Goal: Task Accomplishment & Management: Complete application form

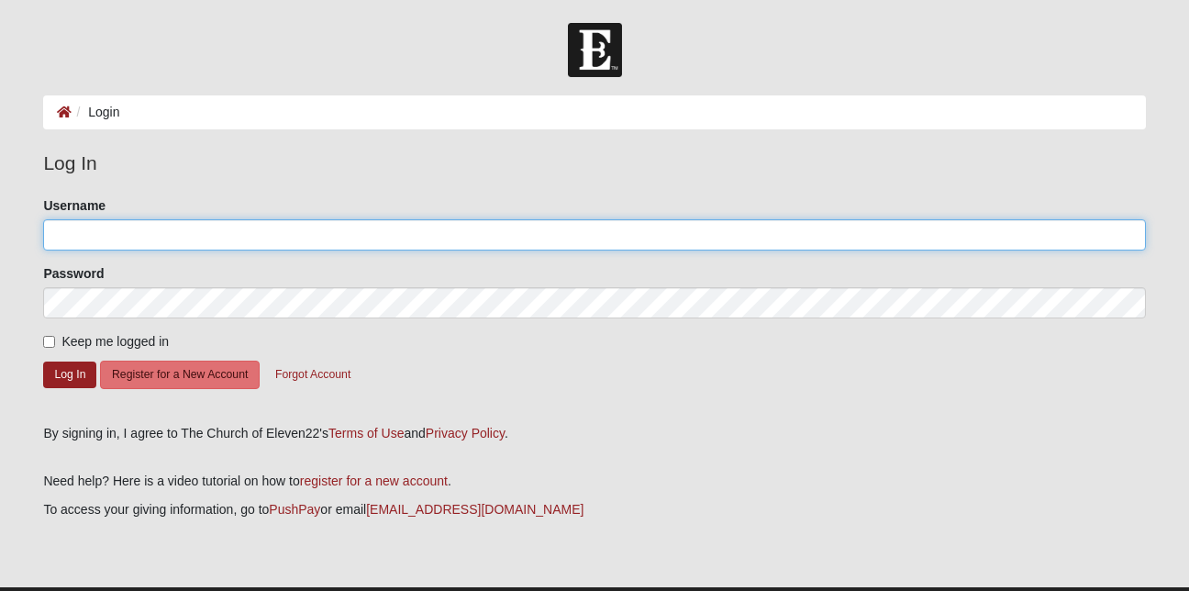
type input "6063566553"
drag, startPoint x: 128, startPoint y: 231, endPoint x: 38, endPoint y: 233, distance: 90.9
click at [38, 233] on div "Please correct the following: Username 6063566553 Password Keep me logged in Lo…" at bounding box center [594, 303] width 1130 height 215
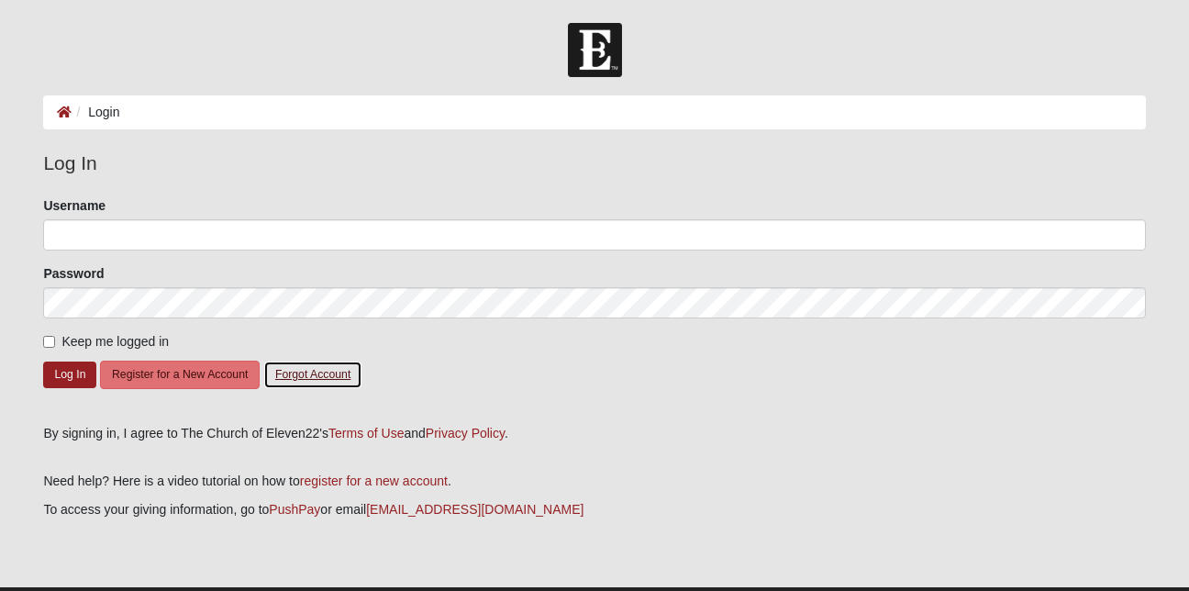
click at [319, 371] on button "Forgot Account" at bounding box center [312, 375] width 99 height 28
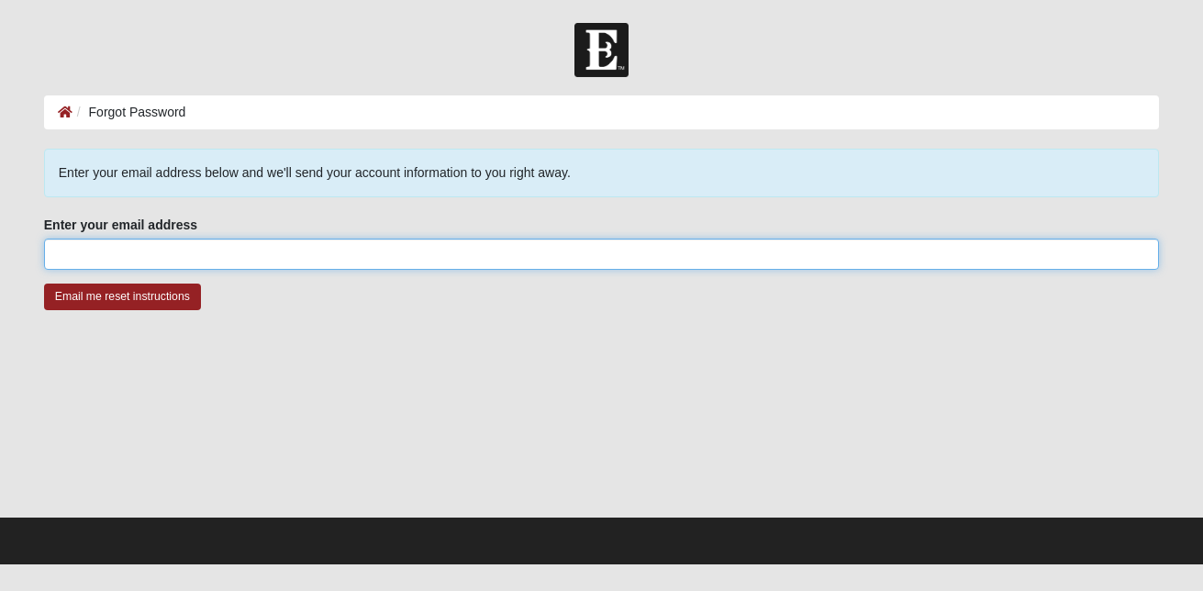
click at [63, 254] on input "Enter your email address" at bounding box center [601, 254] width 1115 height 31
type input "[PERSON_NAME][EMAIL_ADDRESS][DOMAIN_NAME]"
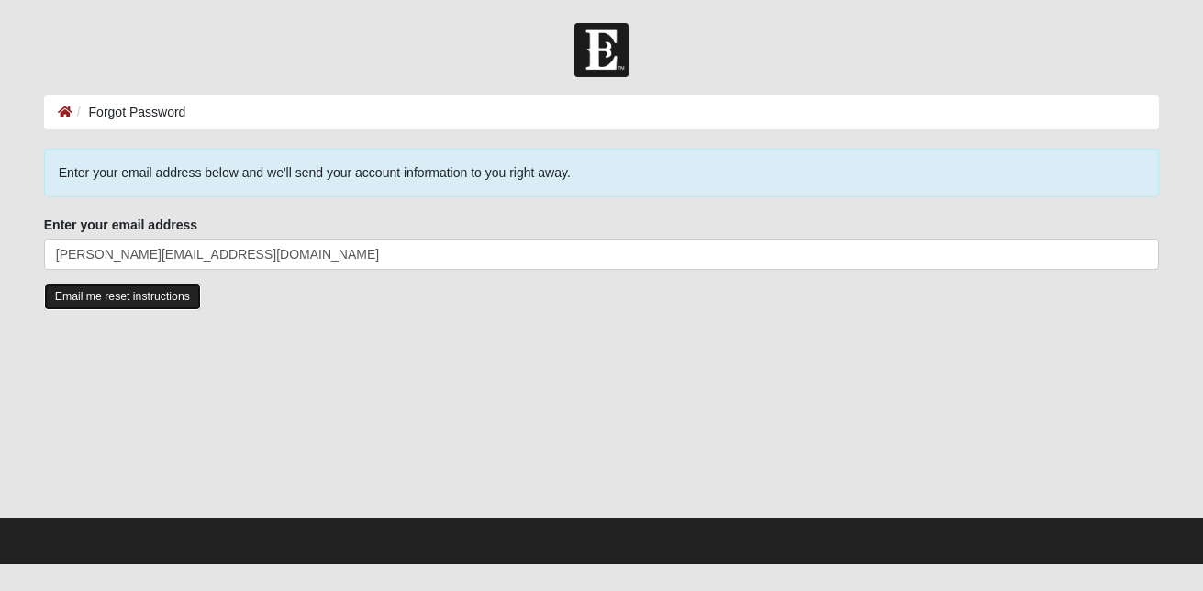
click at [179, 297] on input "Email me reset instructions" at bounding box center [122, 297] width 157 height 27
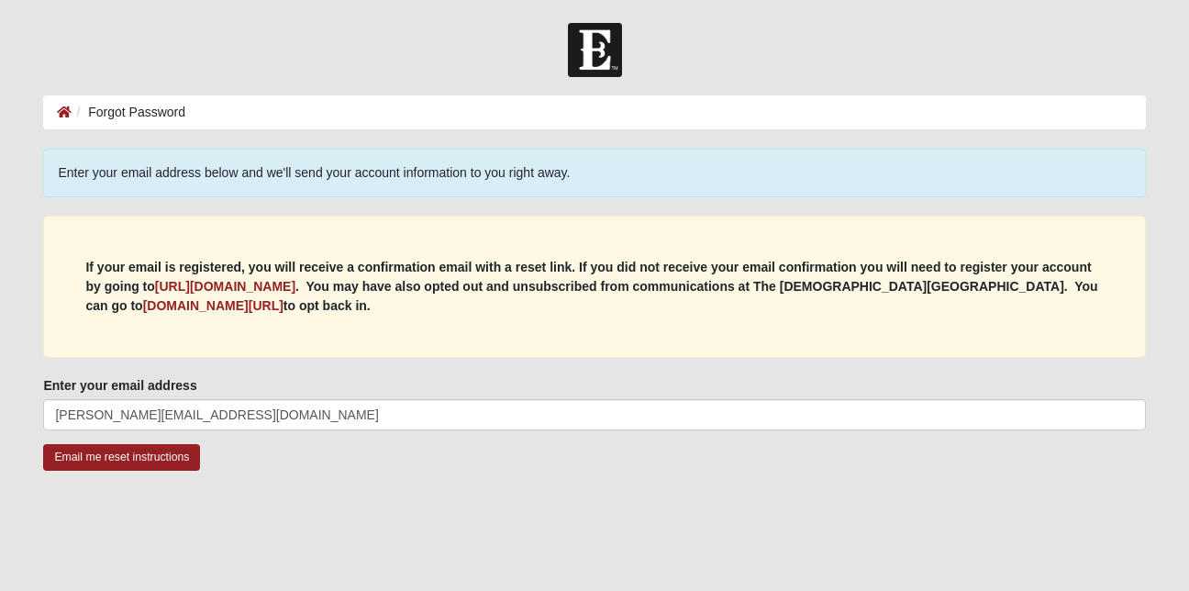
click at [179, 297] on p "If your email is registered, you will receive a confirmation email with a reset…" at bounding box center [594, 287] width 1018 height 58
click at [164, 458] on input "Email me reset instructions" at bounding box center [121, 457] width 157 height 27
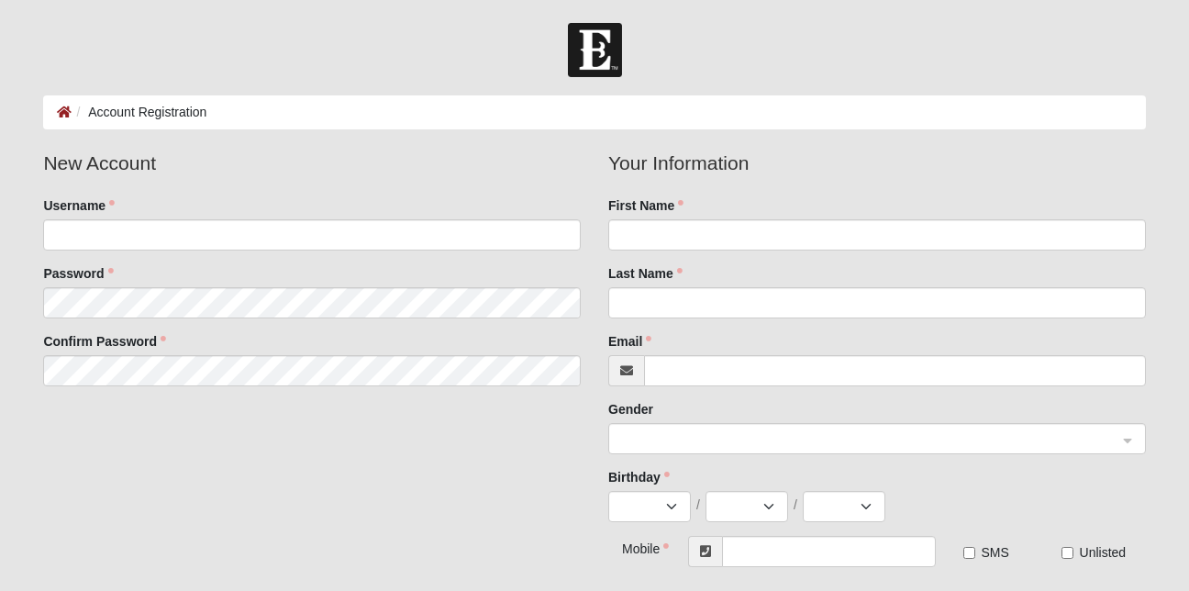
click at [525, 252] on fieldset "New Account Username Password Confirm Password" at bounding box center [311, 274] width 565 height 251
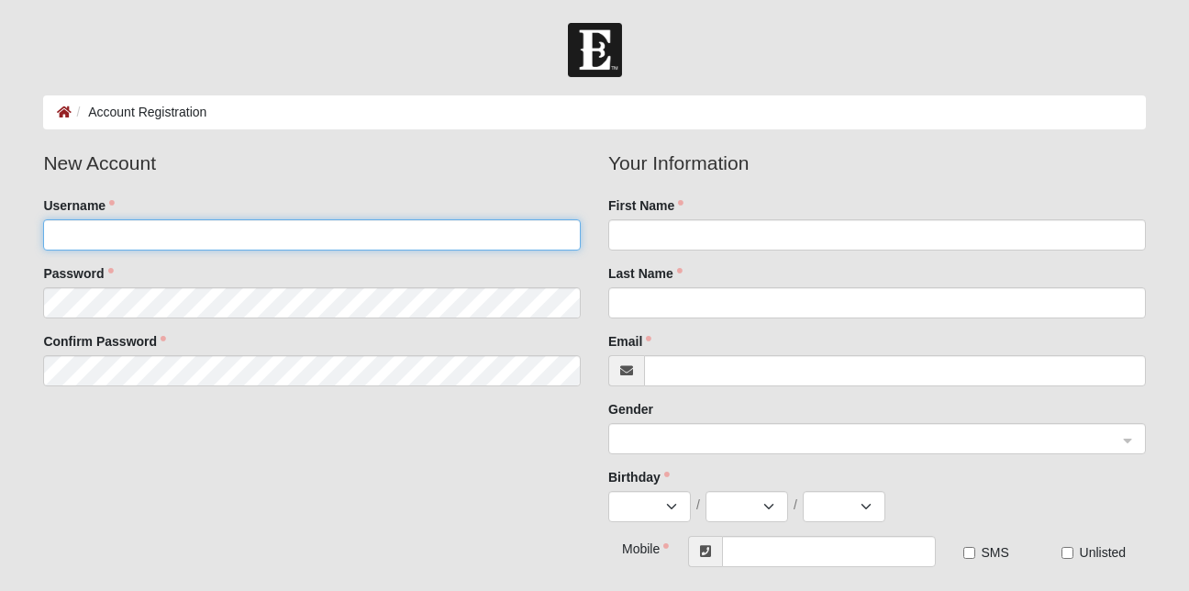
click at [62, 229] on input "Username" at bounding box center [312, 234] width 538 height 31
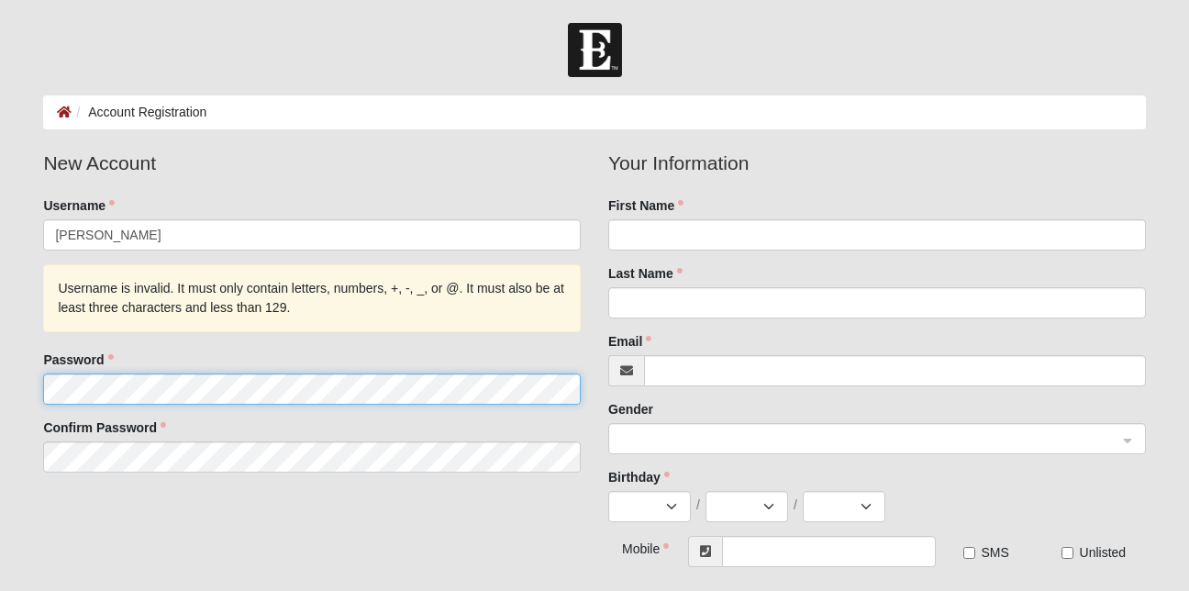
click at [64, 305] on fieldset "New Account Username [PERSON_NAME] Username is invalid. It must only contain le…" at bounding box center [311, 318] width 565 height 338
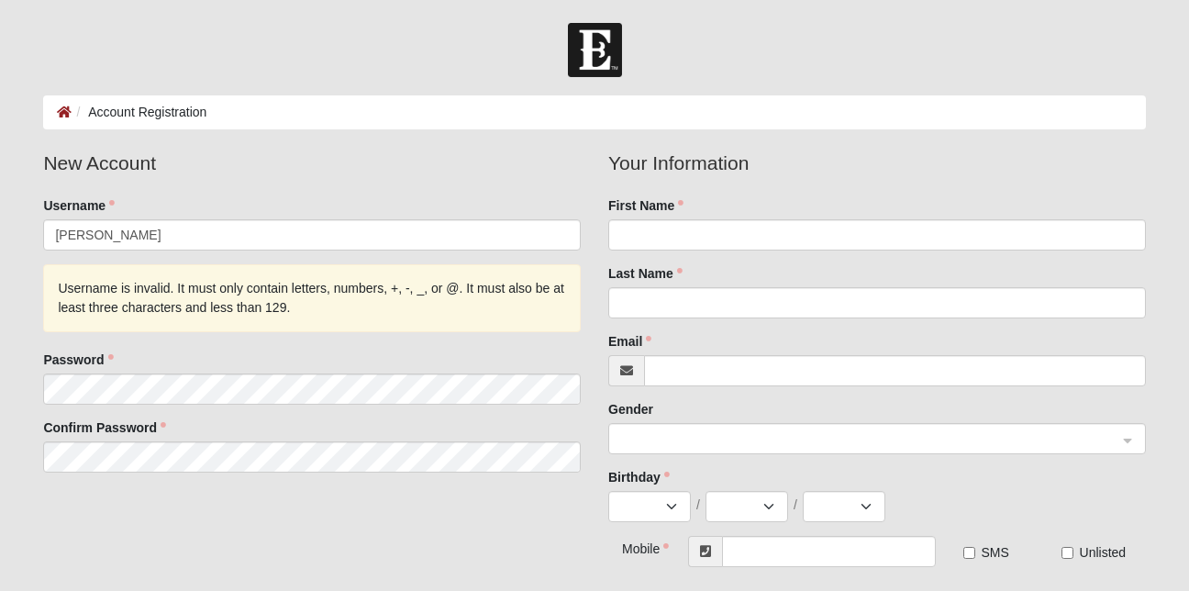
click at [474, 180] on fieldset "New Account Username [PERSON_NAME] Username is invalid. It must only contain le…" at bounding box center [311, 318] width 565 height 338
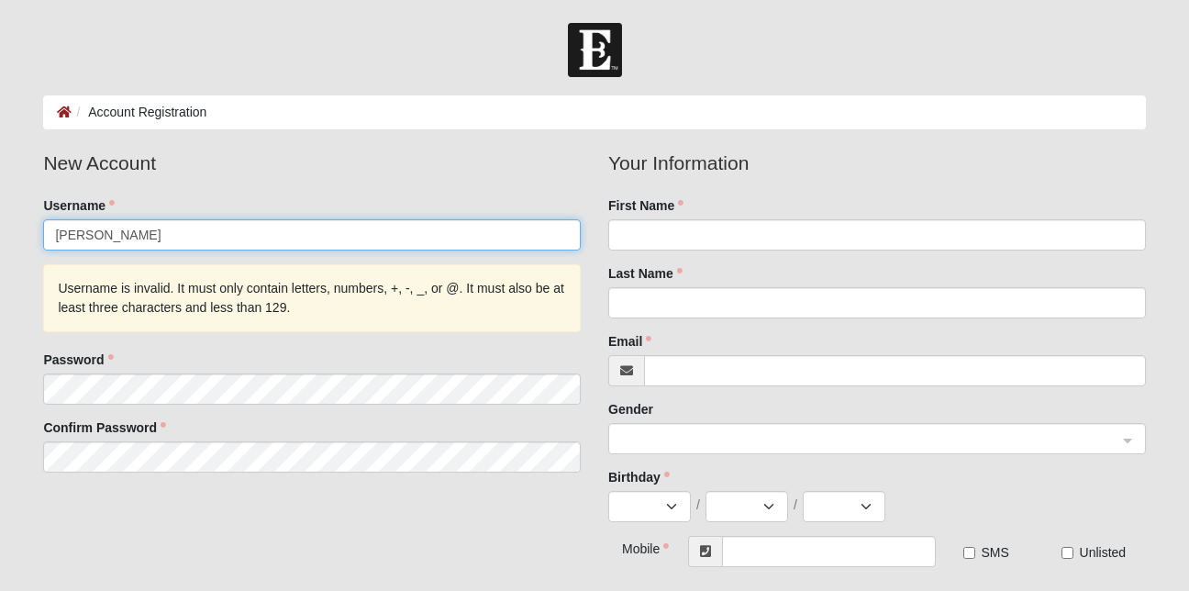
click at [127, 232] on input "[PERSON_NAME]" at bounding box center [312, 234] width 538 height 31
type input "A"
type input "a"
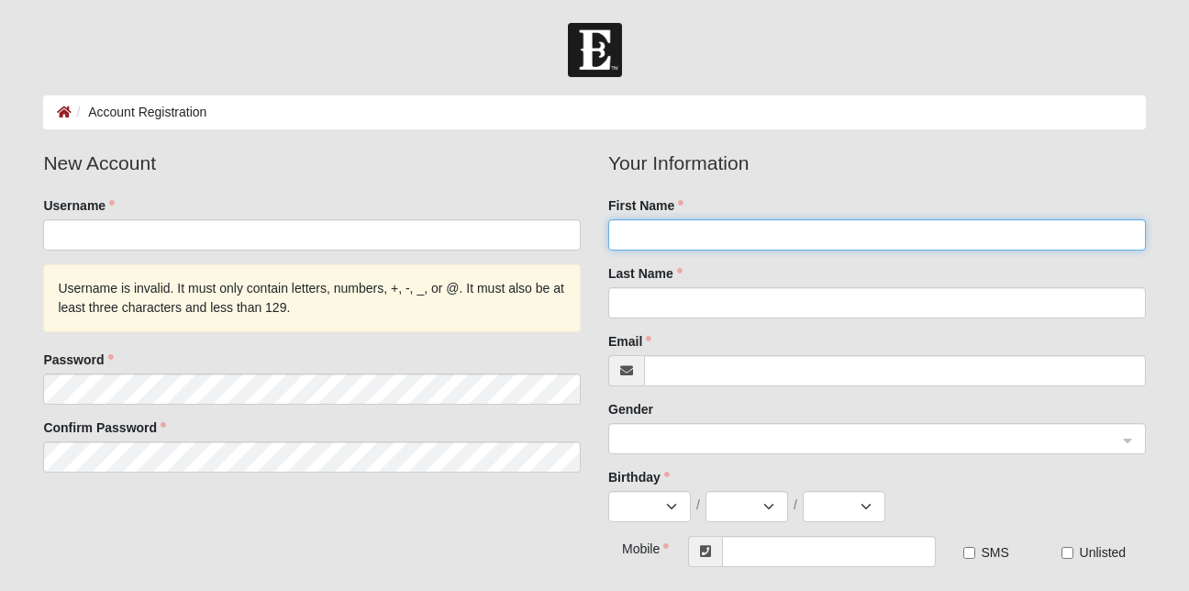
click at [630, 244] on input "First Name" at bounding box center [877, 234] width 538 height 31
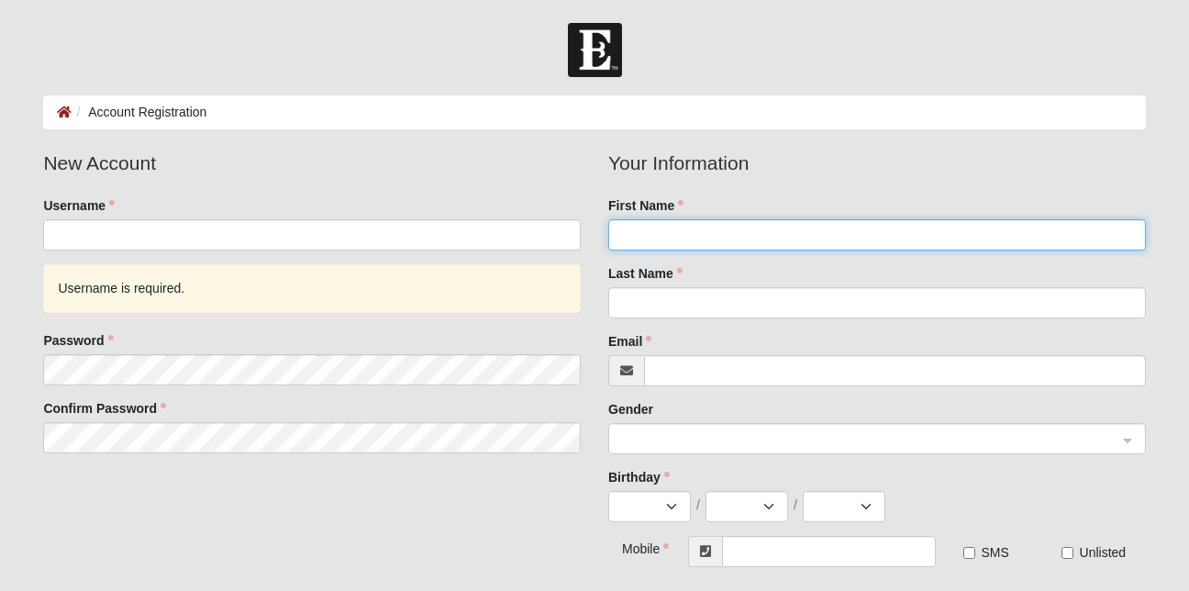
type input "[PERSON_NAME]"
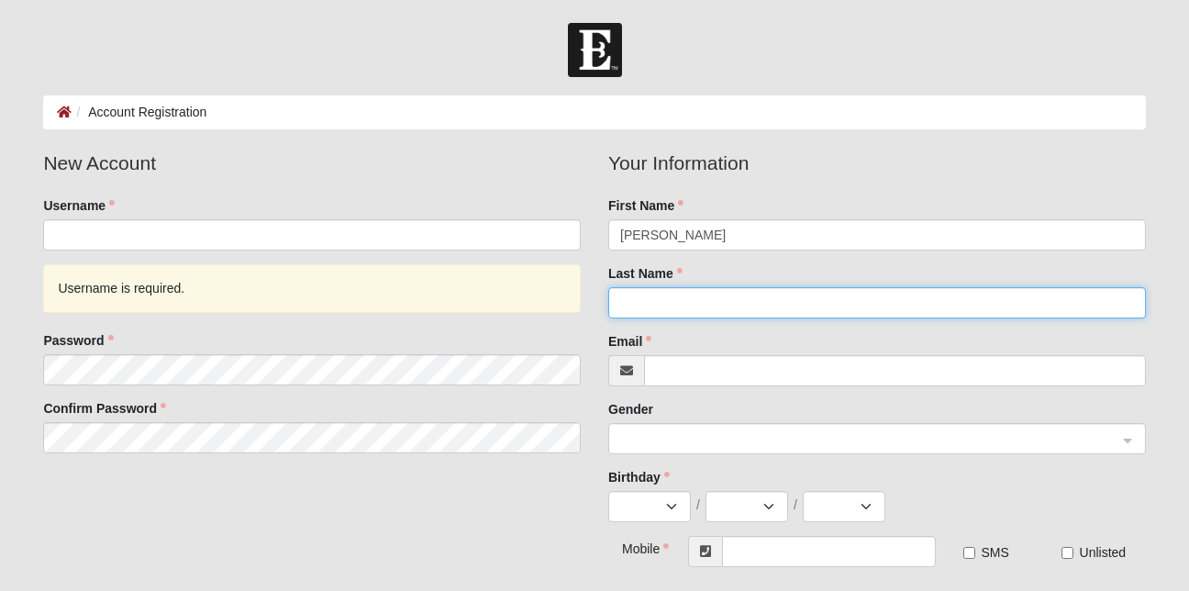
type input "[PERSON_NAME]"
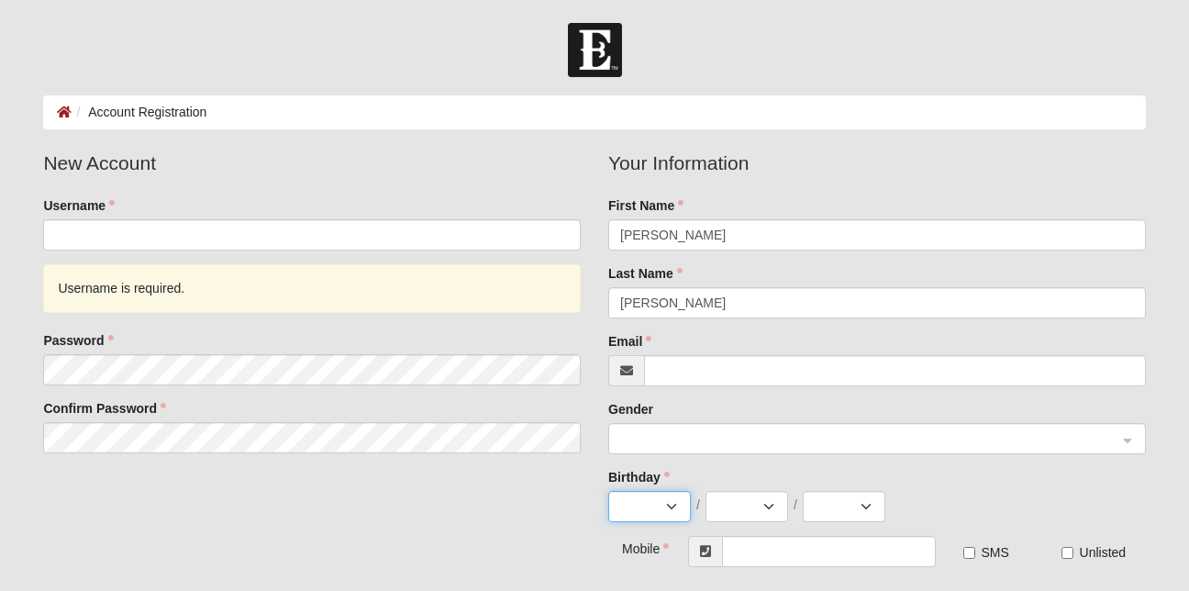
select select "11"
select select "3"
select select "1955"
type input "[PHONE_NUMBER]"
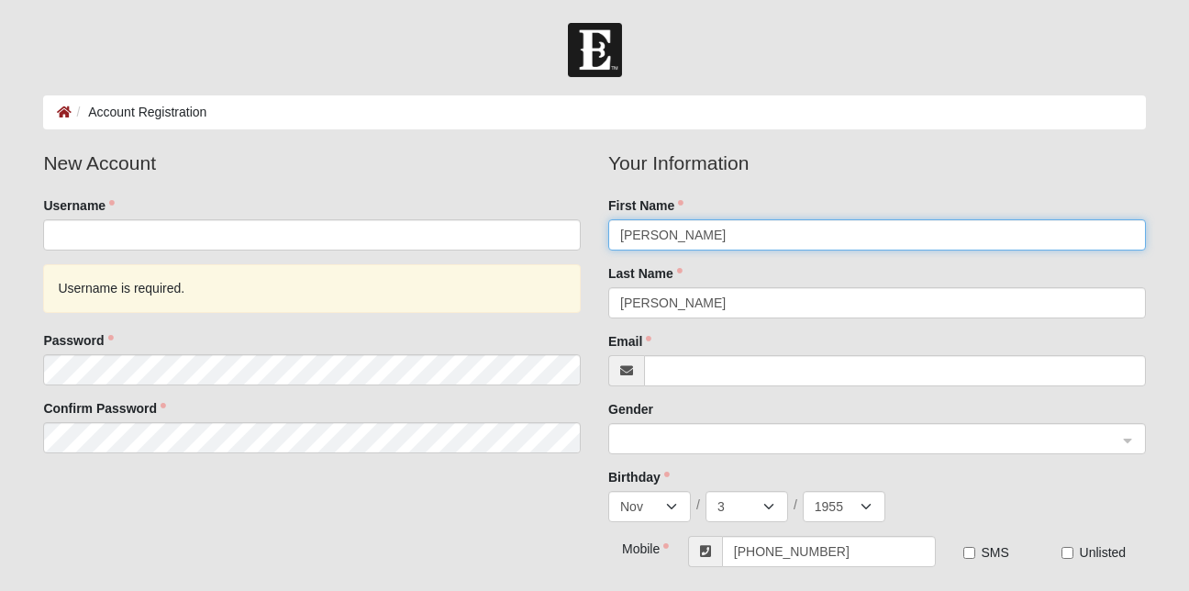
type input "[PERSON_NAME]"
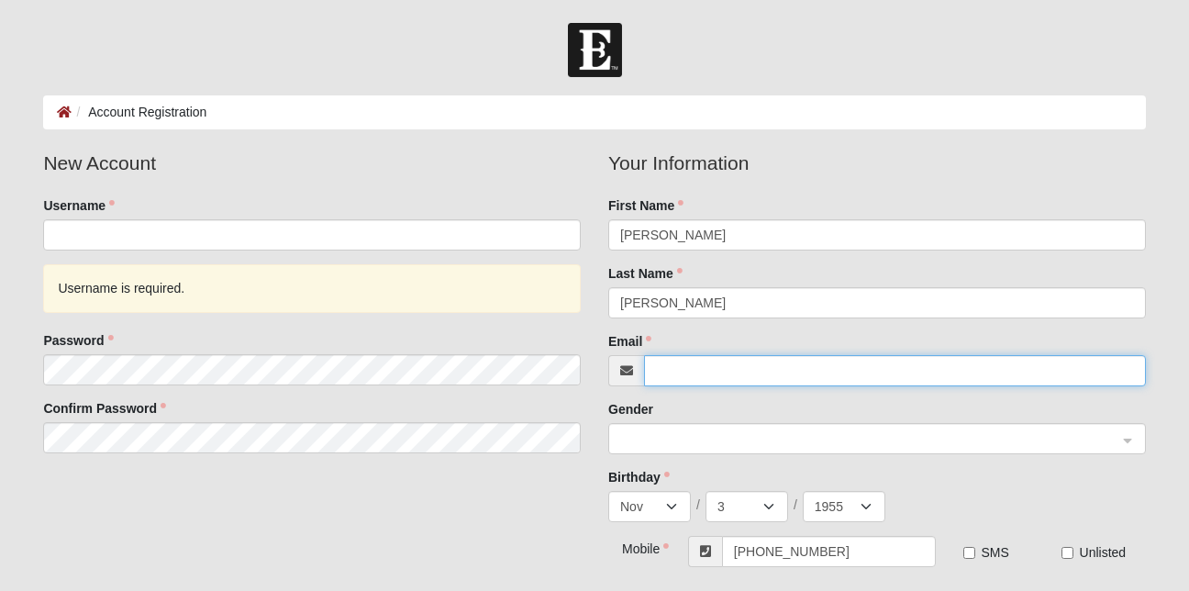
type input "[EMAIL_ADDRESS][DOMAIN_NAME]"
drag, startPoint x: 822, startPoint y: 374, endPoint x: 636, endPoint y: 368, distance: 186.4
click at [636, 368] on div "[EMAIL_ADDRESS][DOMAIN_NAME]" at bounding box center [877, 370] width 538 height 31
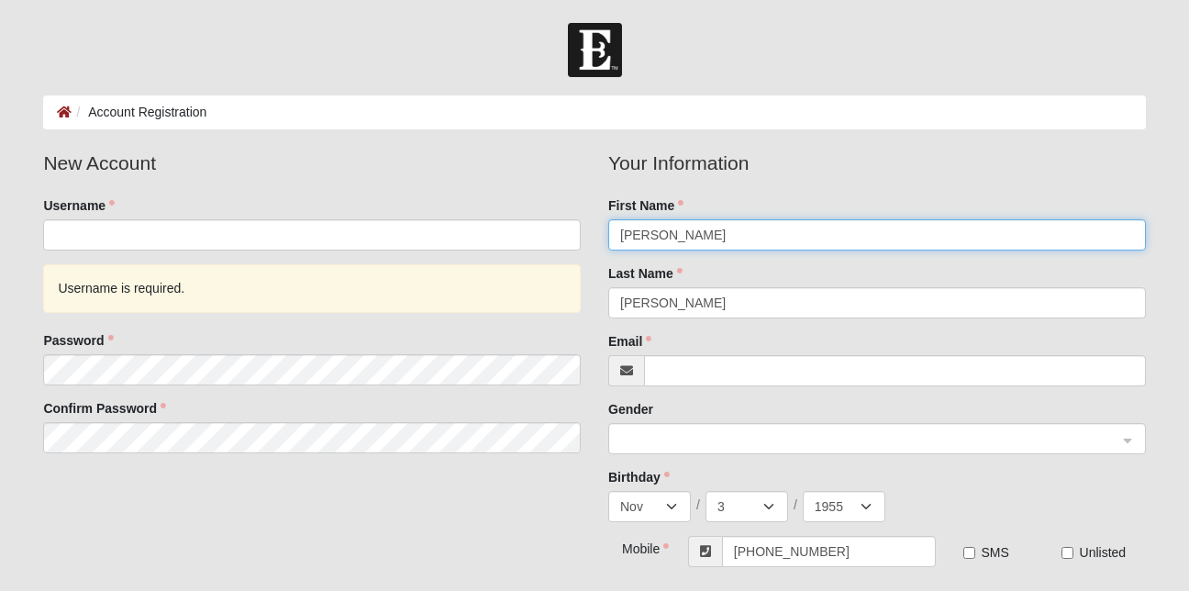
click at [691, 240] on input "[PERSON_NAME]" at bounding box center [877, 234] width 538 height 31
type input "C"
type input "[PERSON_NAME]"
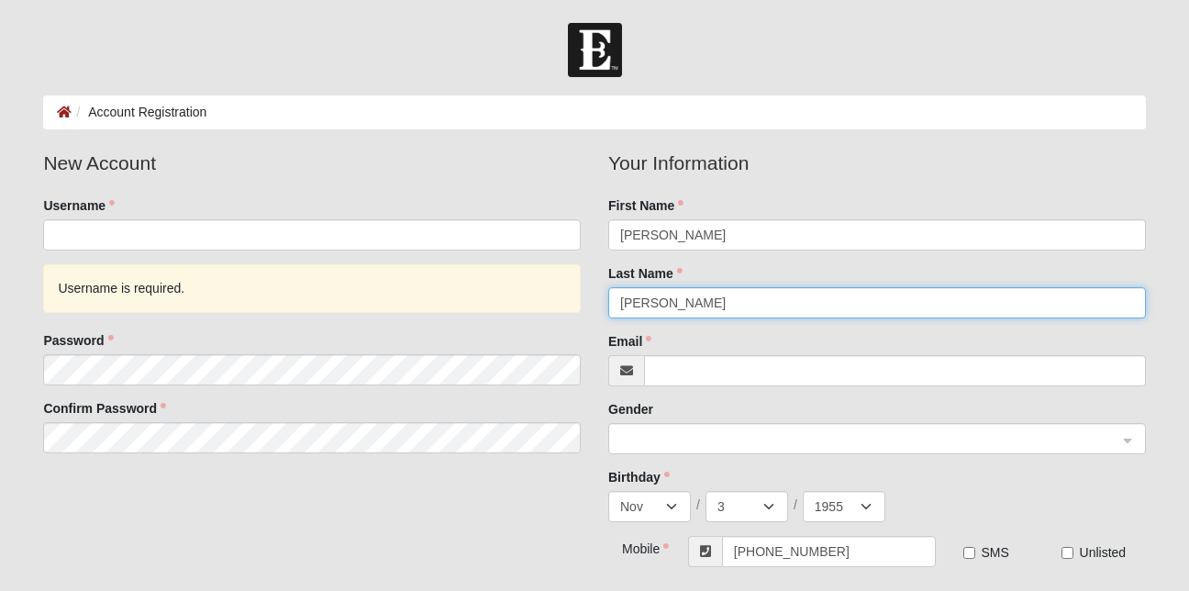
click at [642, 302] on input "[PERSON_NAME]" at bounding box center [877, 302] width 538 height 31
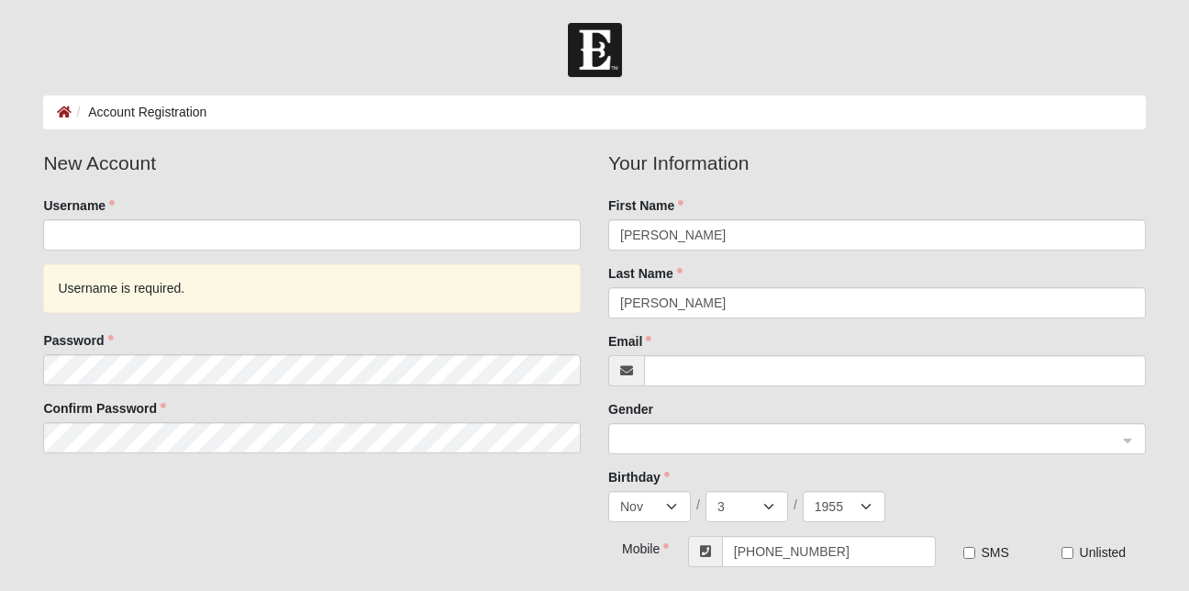
click at [642, 371] on span at bounding box center [626, 370] width 36 height 31
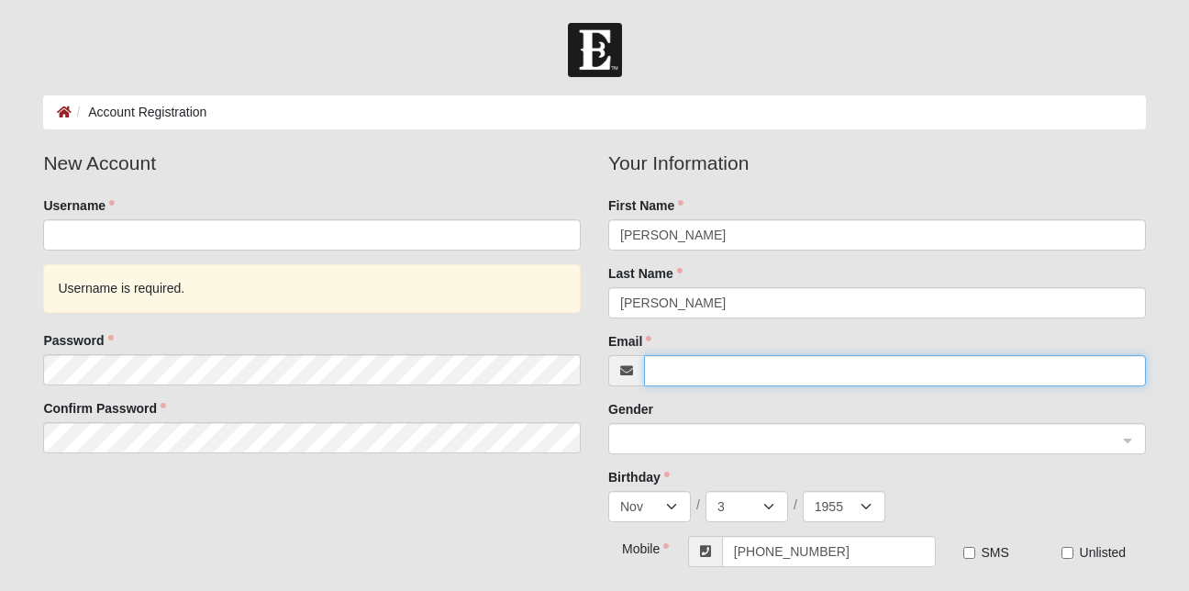
click at [645, 369] on input "Email" at bounding box center [895, 370] width 502 height 31
type input "[PERSON_NAME][EMAIL_ADDRESS][DOMAIN_NAME]"
click at [661, 430] on span at bounding box center [868, 440] width 497 height 20
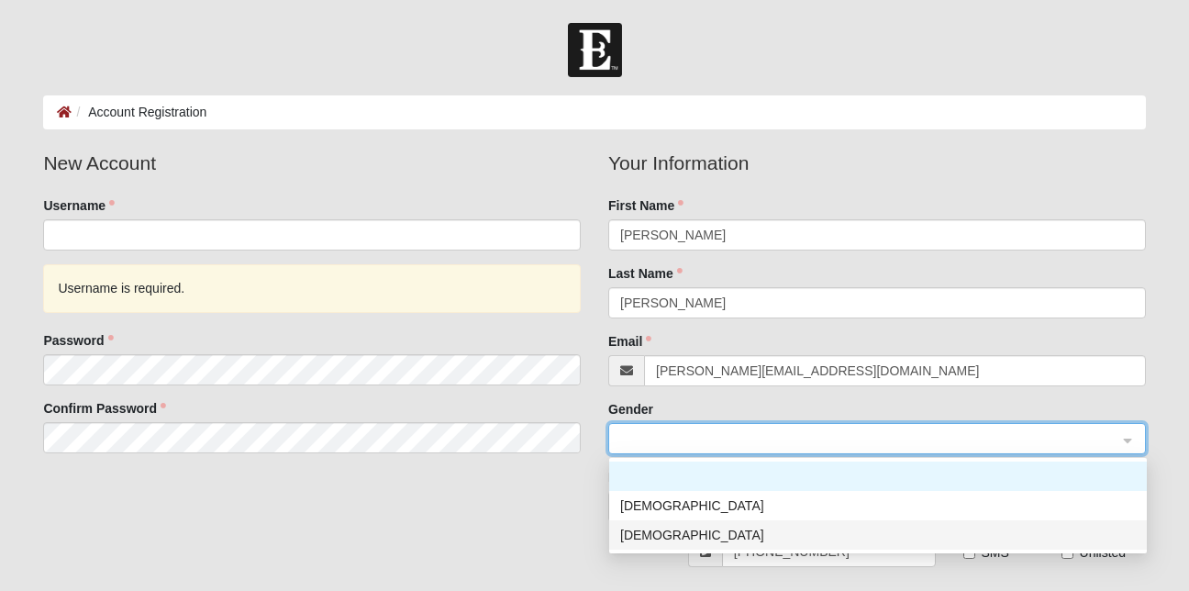
click at [651, 535] on div "[DEMOGRAPHIC_DATA]" at bounding box center [878, 535] width 516 height 20
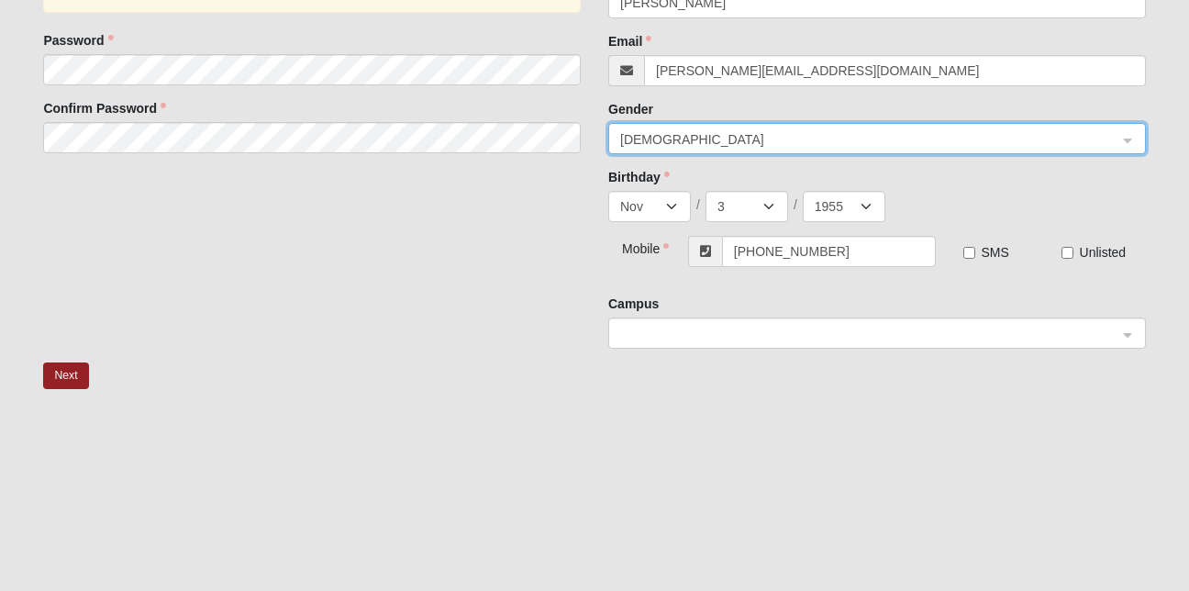
scroll to position [301, 0]
click at [970, 251] on input "SMS" at bounding box center [970, 252] width 12 height 12
checkbox input "true"
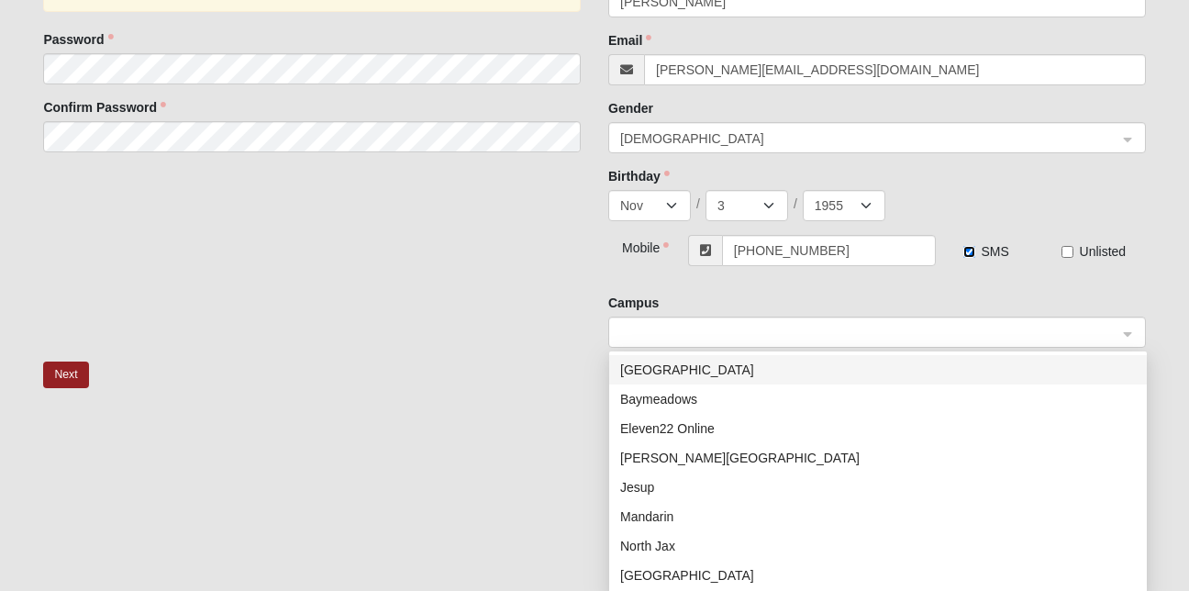
click at [653, 331] on span at bounding box center [868, 333] width 497 height 20
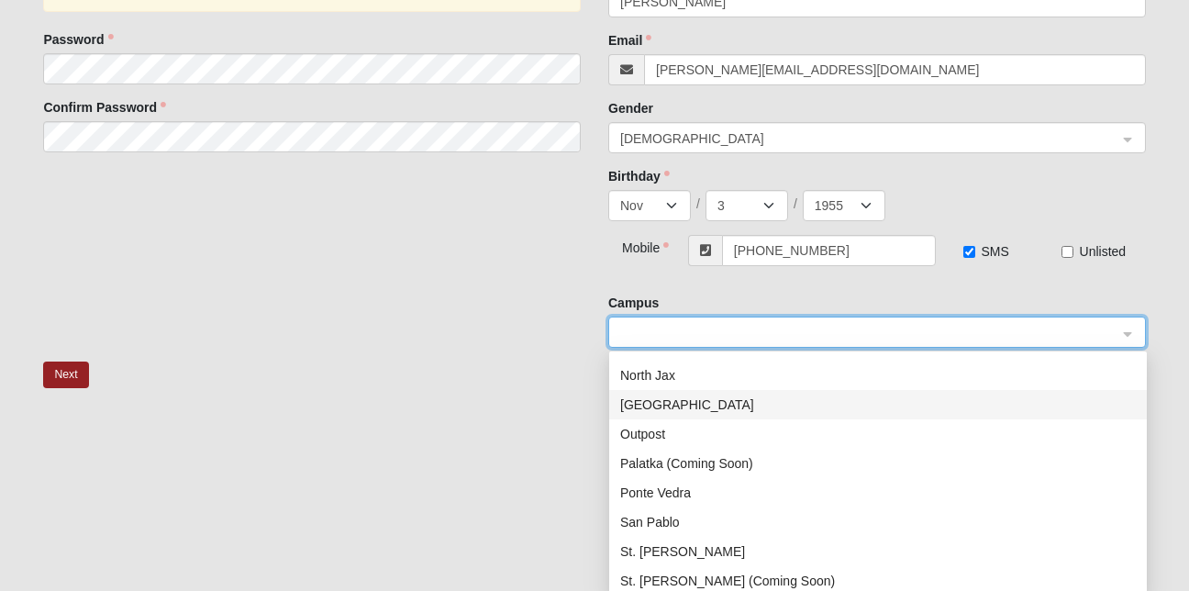
scroll to position [235, 0]
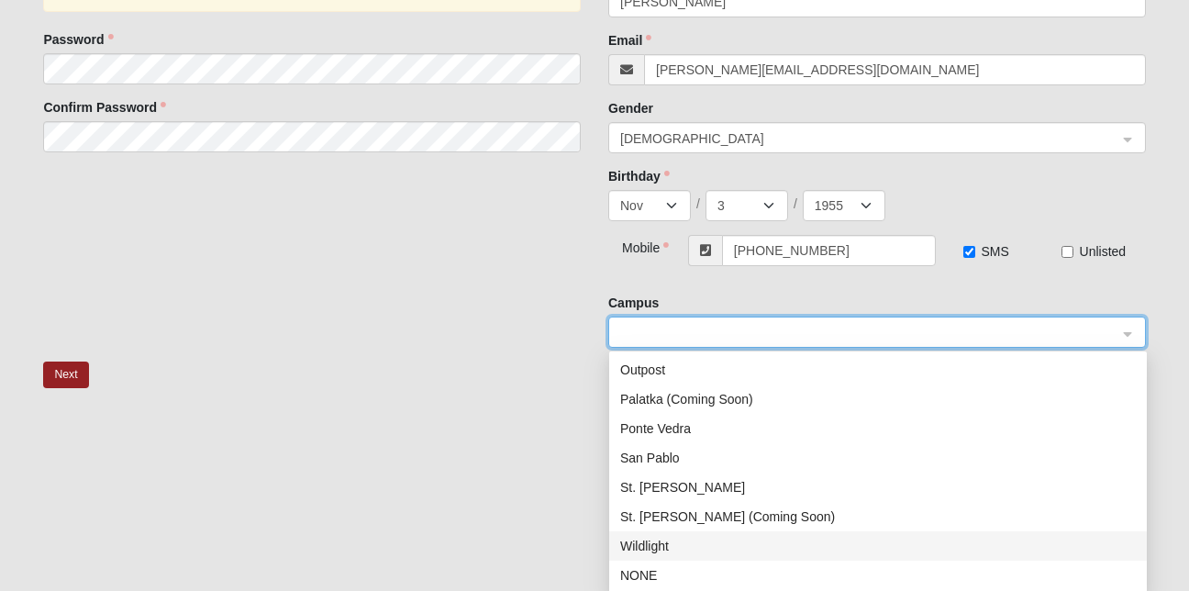
click at [653, 543] on div "Wildlight" at bounding box center [878, 546] width 516 height 20
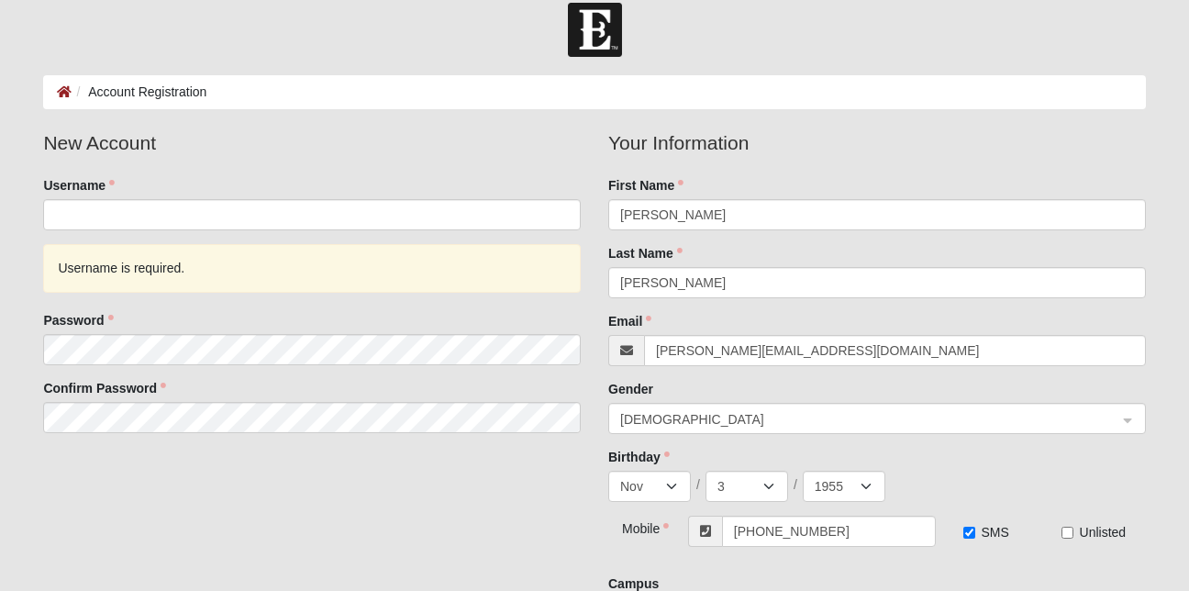
scroll to position [0, 0]
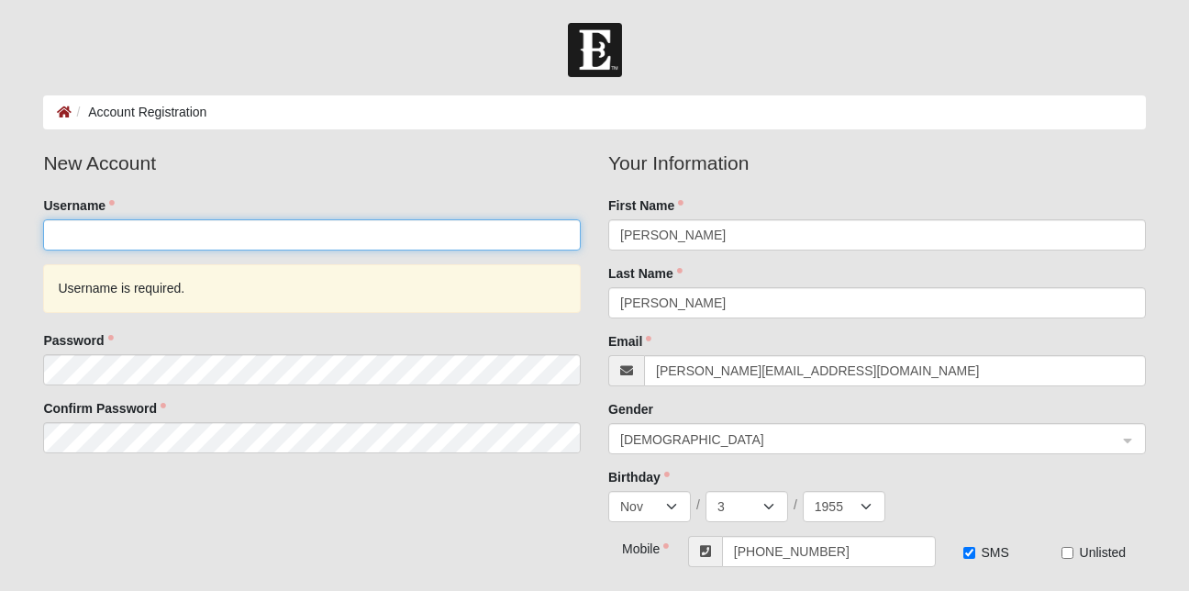
click at [62, 236] on input "Username" at bounding box center [312, 234] width 538 height 31
type input "AClayton_55"
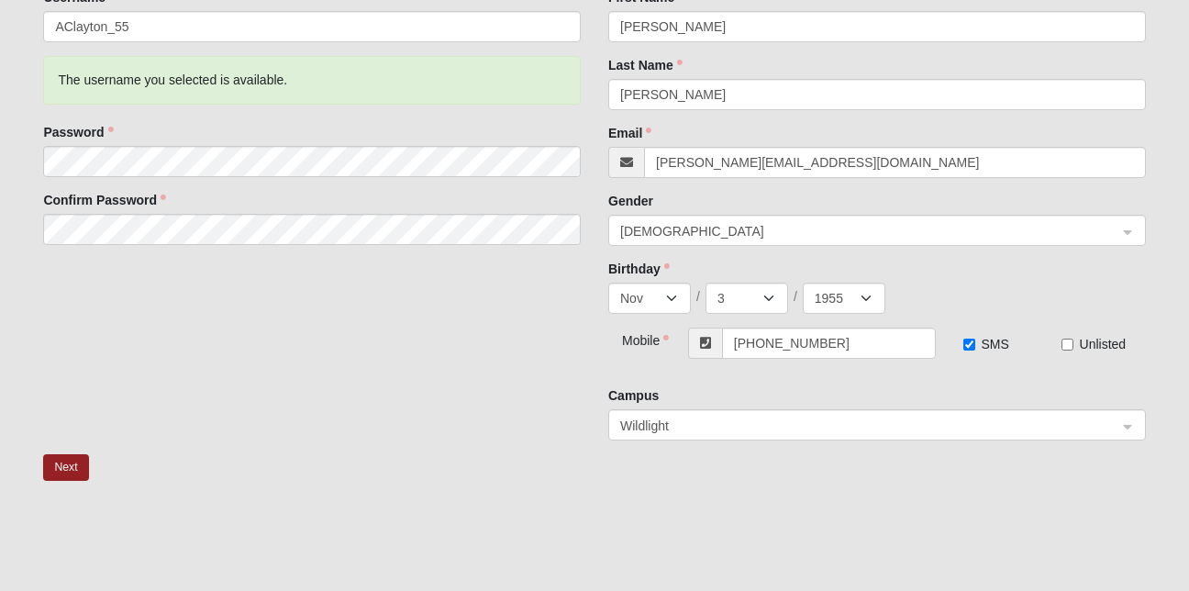
scroll to position [220, 0]
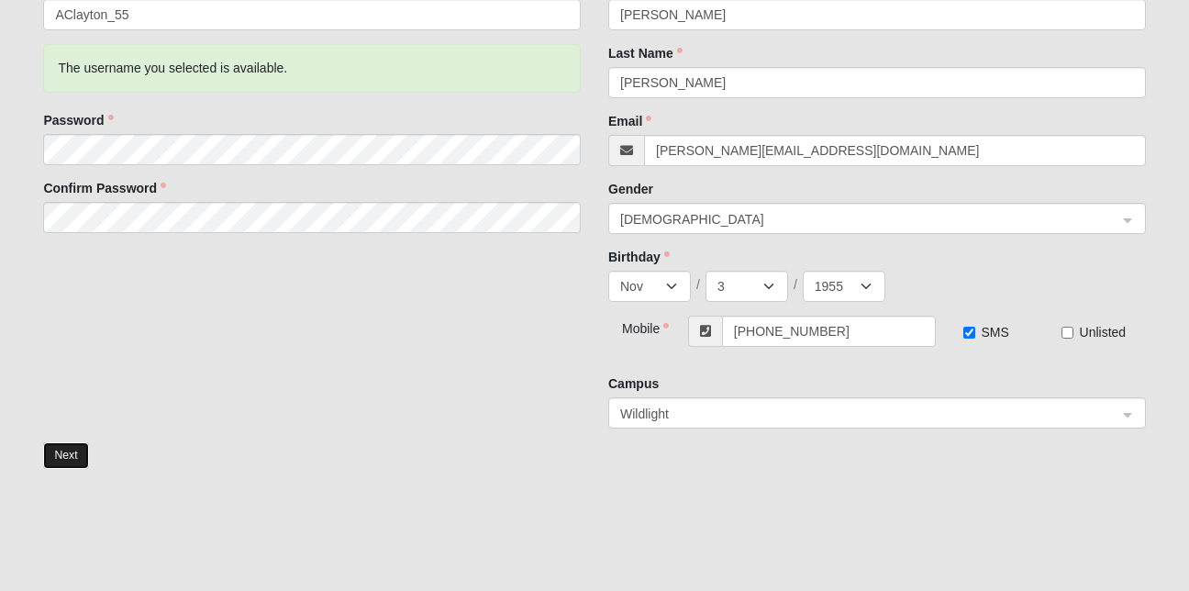
click at [69, 460] on button "Next" at bounding box center [65, 455] width 45 height 27
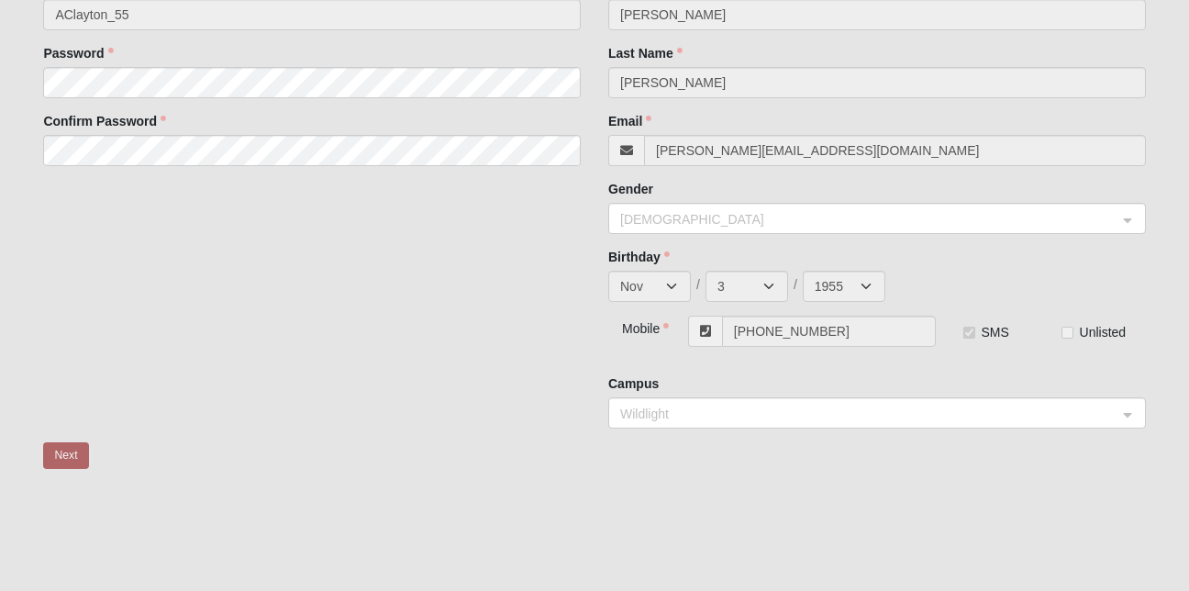
scroll to position [35, 0]
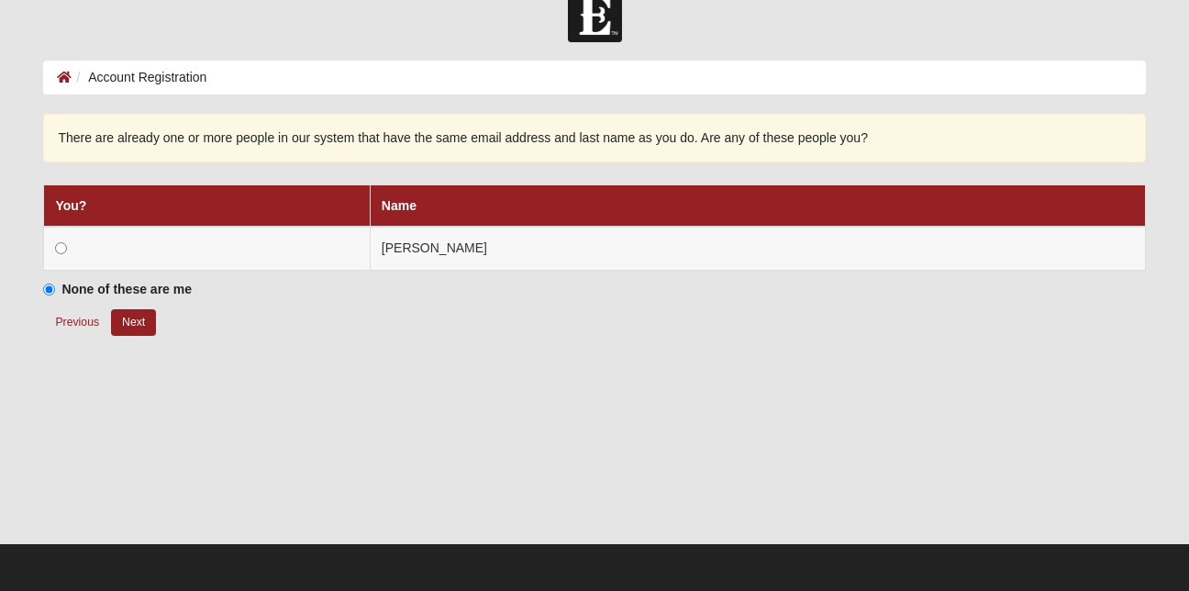
click at [69, 460] on div at bounding box center [594, 451] width 1102 height 184
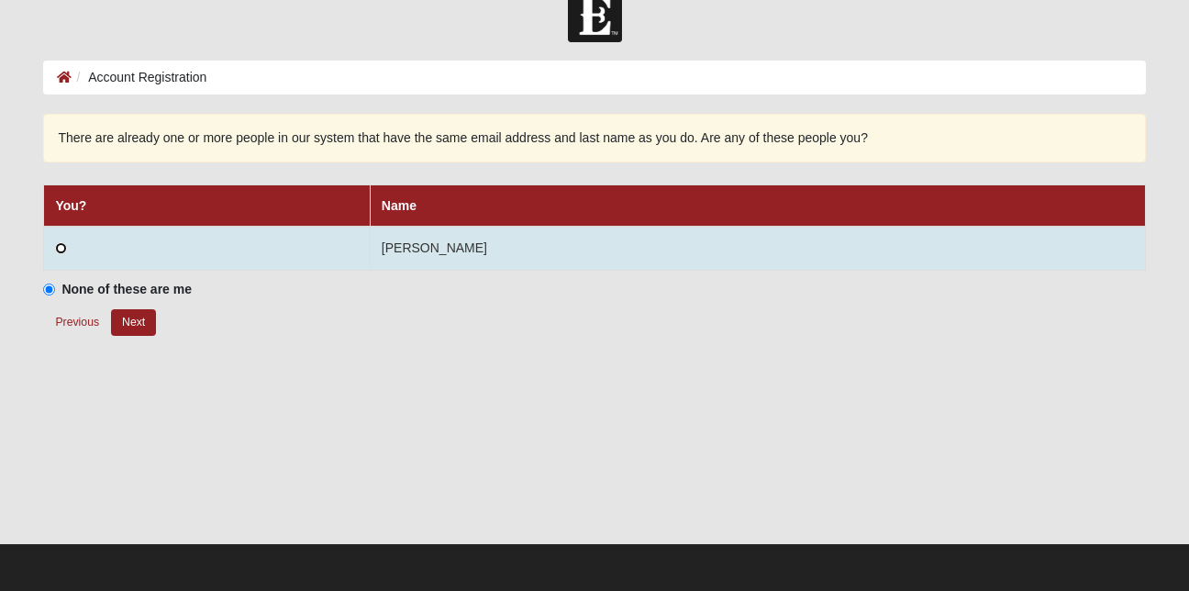
click at [61, 244] on input "radio" at bounding box center [61, 248] width 12 height 12
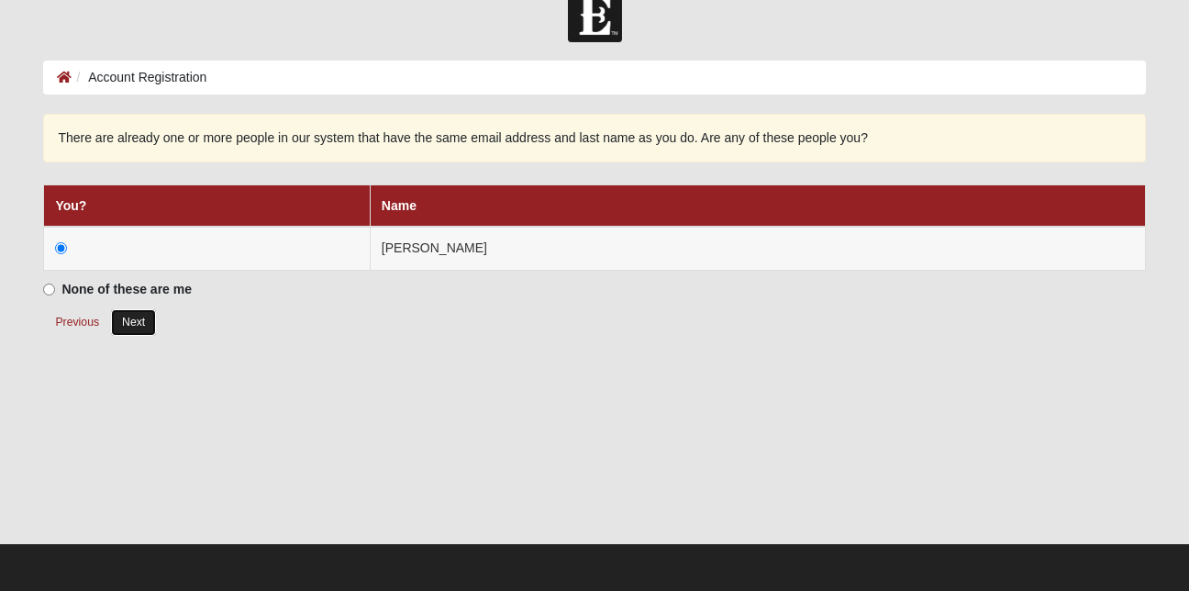
click at [134, 321] on button "Next" at bounding box center [133, 322] width 45 height 27
radio input "true"
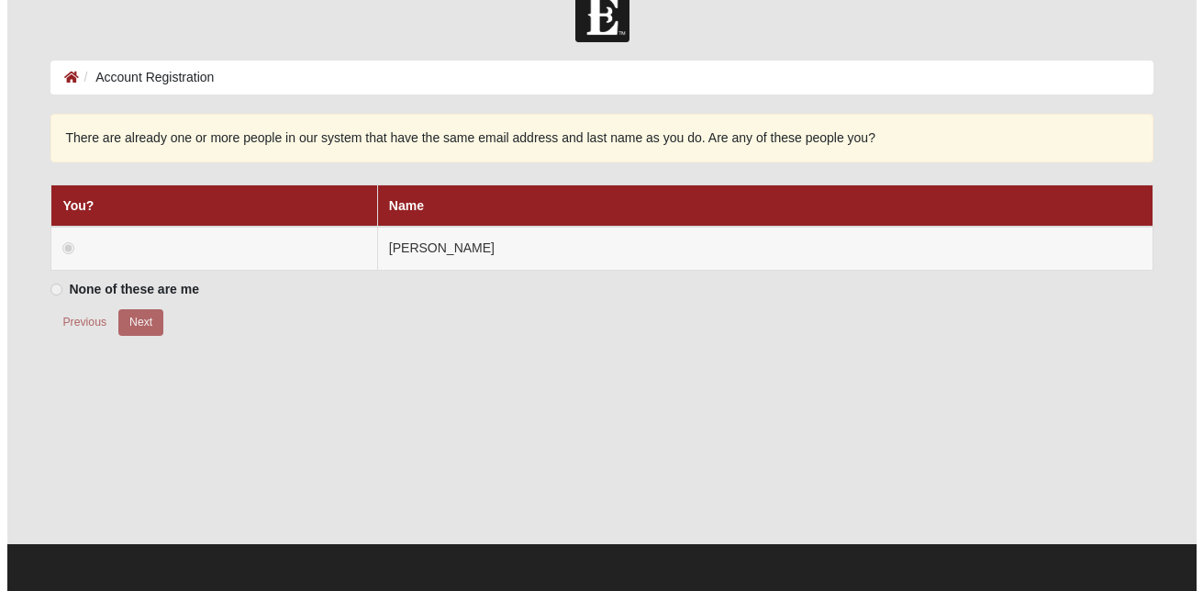
scroll to position [0, 0]
